Goal: Information Seeking & Learning: Learn about a topic

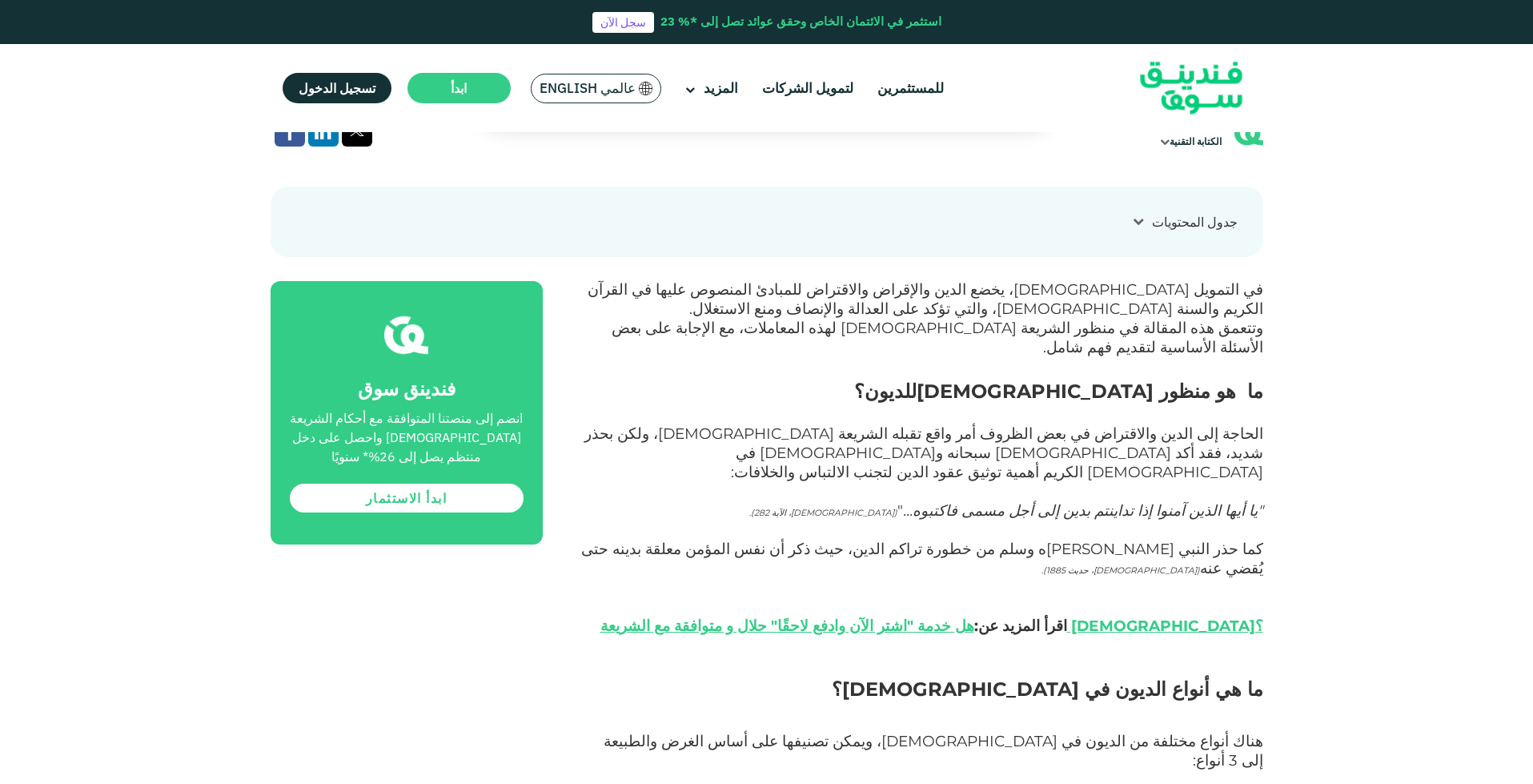
scroll to position [720, 0]
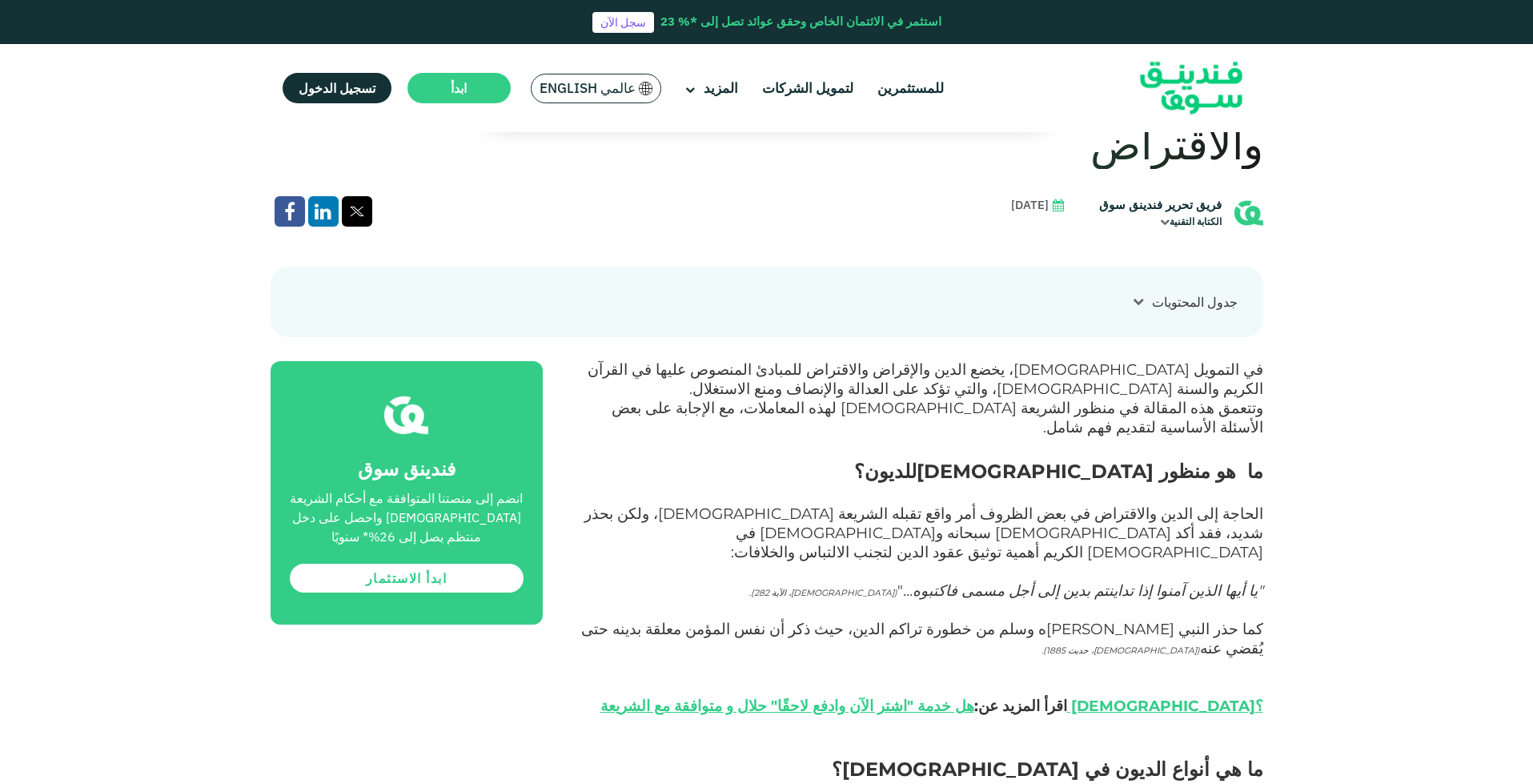
drag, startPoint x: 1272, startPoint y: 439, endPoint x: 700, endPoint y: 541, distance: 581.0
copy div "الحاجة إلى الدين والاقتراض في بعض الظروف أمر واقع تقبله الشريعة الإسلامية، ولكن…"
click at [1132, 696] on link "هل خدمة "اشتر الآن وادفع لاحقًا" حلال و متوافقة مع الشريعة [DEMOGRAPHIC_DATA]؟" at bounding box center [931, 705] width 663 height 18
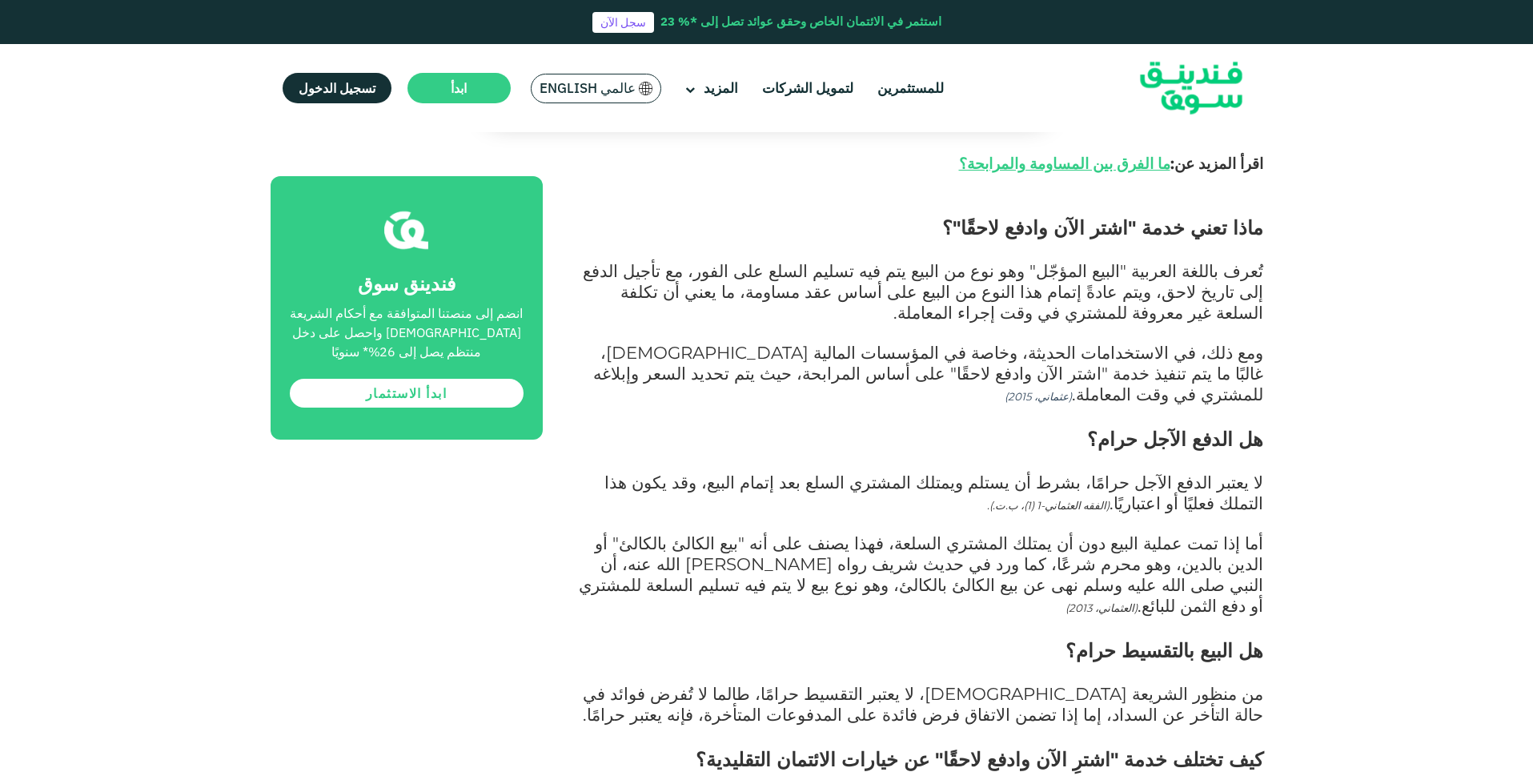
scroll to position [1201, 0]
